Goal: Task Accomplishment & Management: Manage account settings

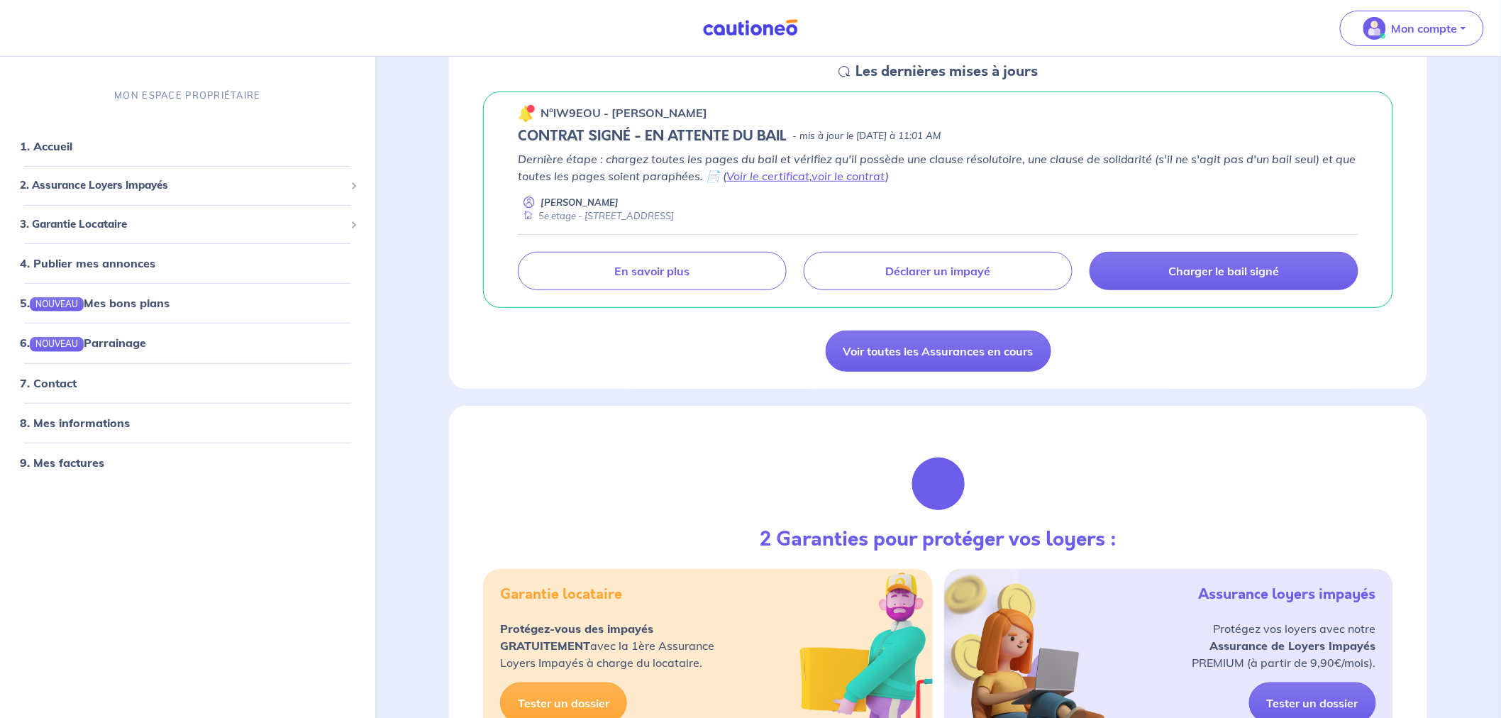
scroll to position [236, 0]
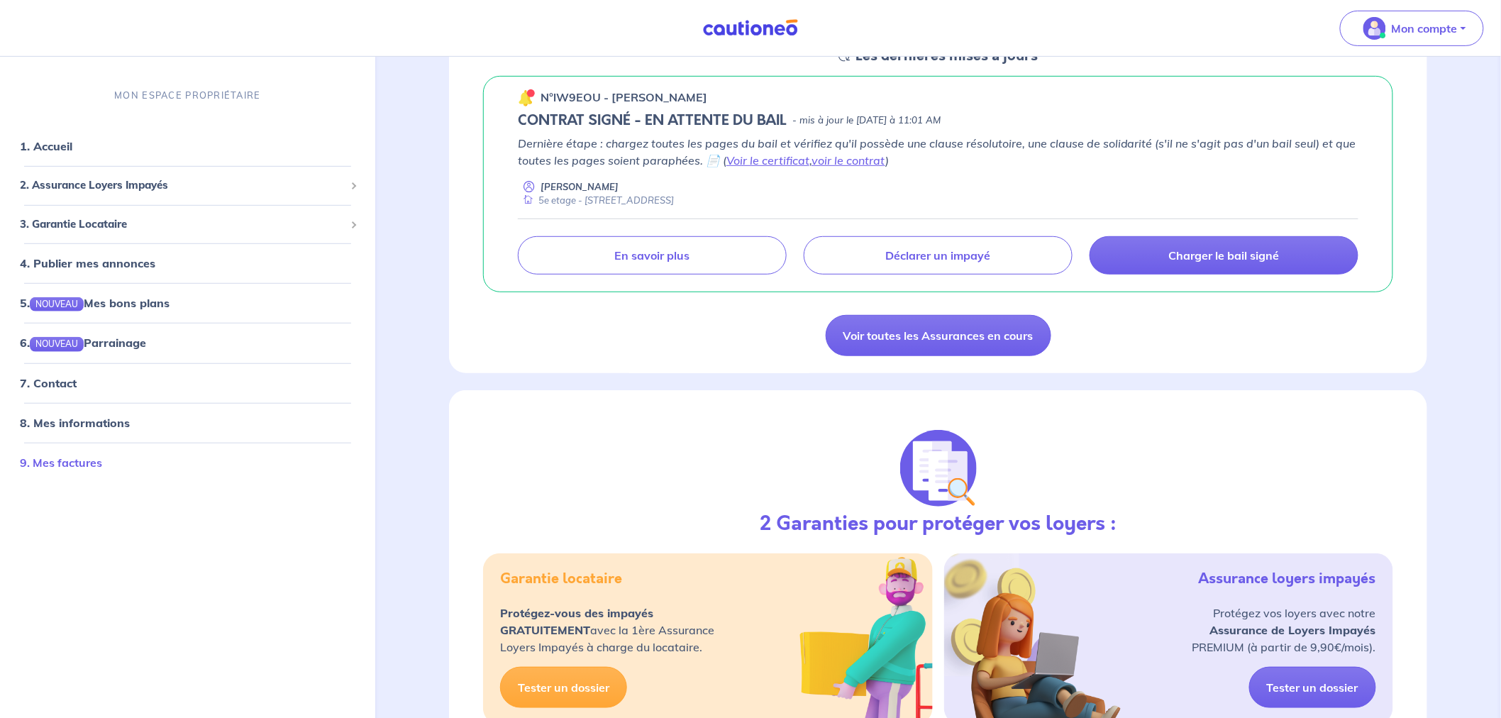
click at [78, 463] on link "9. Mes factures" at bounding box center [61, 462] width 82 height 14
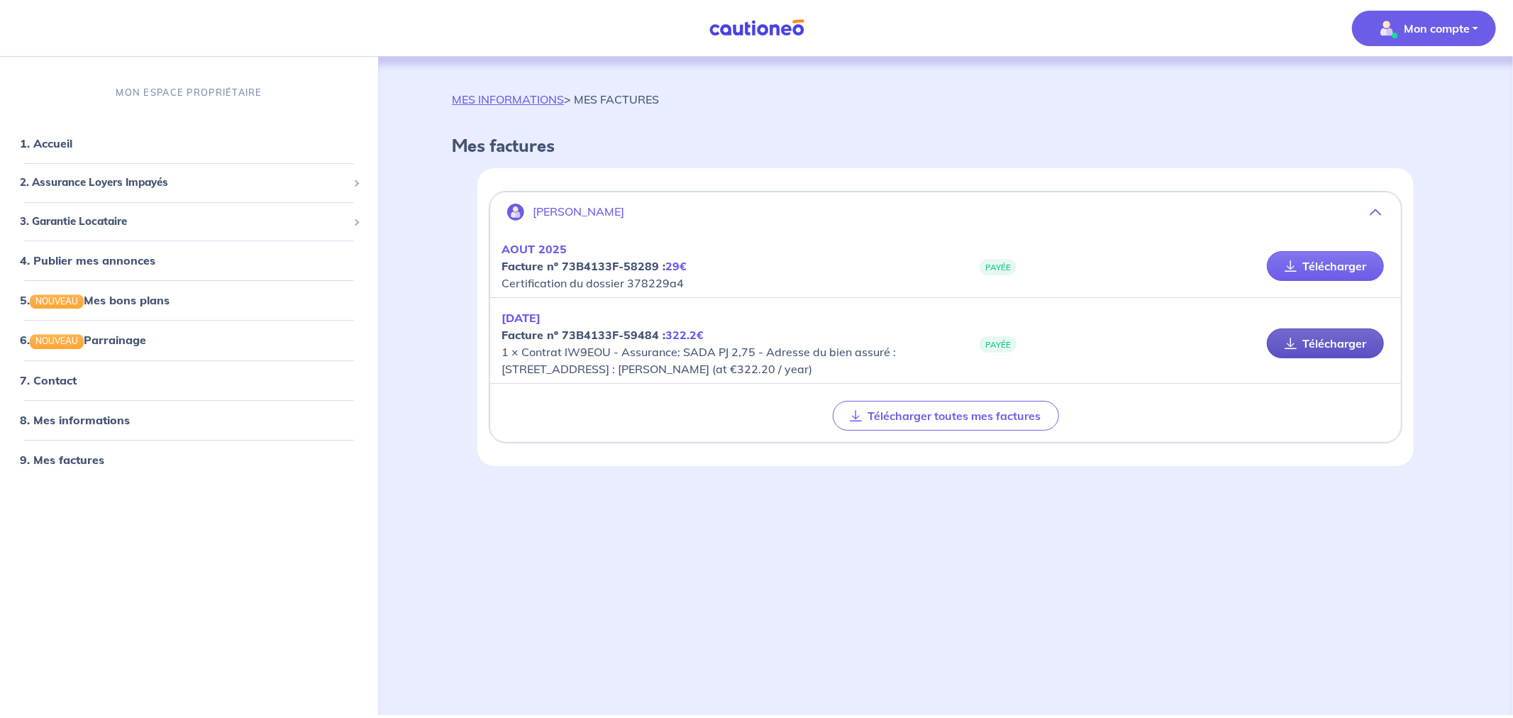
click at [1295, 355] on link "Télécharger" at bounding box center [1325, 343] width 117 height 30
click at [72, 147] on link "1. Accueil" at bounding box center [46, 143] width 52 height 14
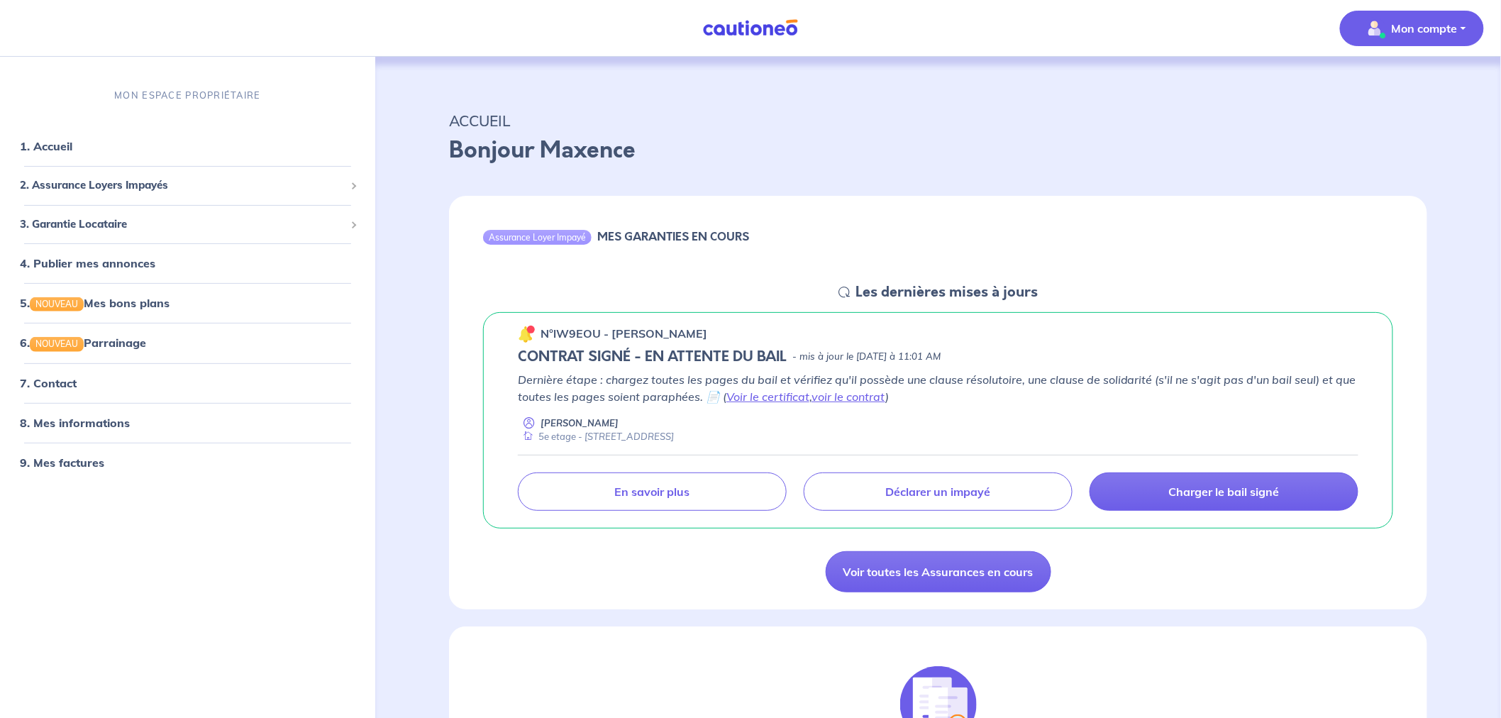
click at [1451, 37] on span "Mon compte" at bounding box center [1408, 28] width 100 height 23
click at [1384, 126] on link "Me déconnecter" at bounding box center [1398, 122] width 114 height 23
